Goal: Use online tool/utility: Utilize a website feature to perform a specific function

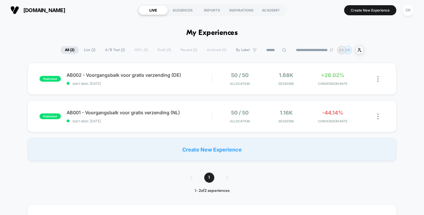
click at [23, 13] on button "[DOMAIN_NAME]" at bounding box center [38, 9] width 58 height 9
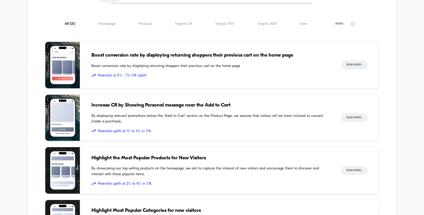
scroll to position [260, 0]
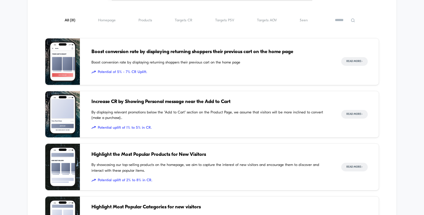
click at [183, 65] on span "Boost conversion rate by displaying returning shoppers their previous cart on t…" at bounding box center [211, 63] width 239 height 6
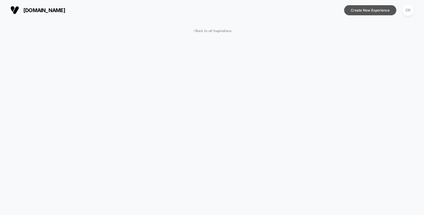
click at [372, 14] on button "Create New Experience" at bounding box center [370, 10] width 52 height 10
